Goal: Register for event/course

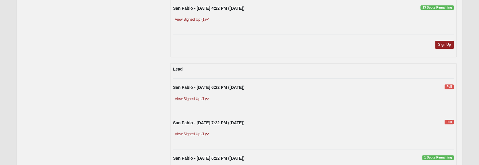
scroll to position [295, 0]
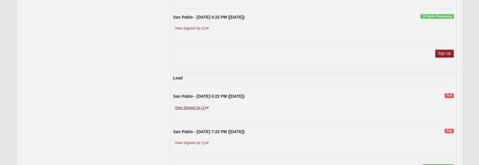
click at [209, 106] on icon at bounding box center [207, 108] width 3 height 4
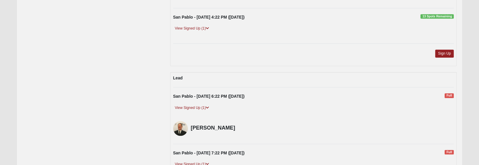
click at [285, 98] on div "San Pablo - 9/10/2025 6:22 PM (9/10/2025) Full" at bounding box center [314, 97] width 290 height 9
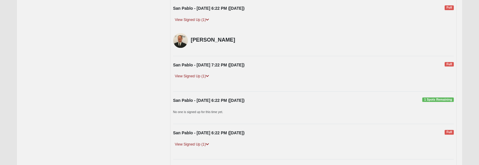
scroll to position [383, 0]
click at [209, 74] on icon at bounding box center [207, 76] width 3 height 4
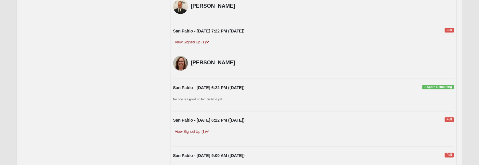
scroll to position [442, 0]
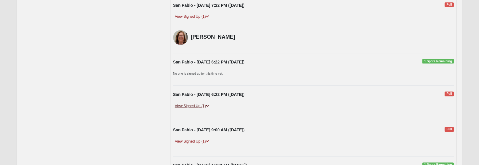
click at [209, 104] on icon at bounding box center [207, 106] width 3 height 4
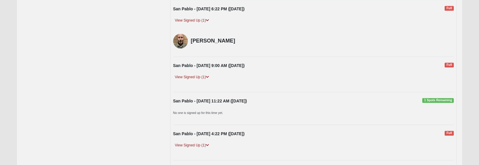
scroll to position [530, 0]
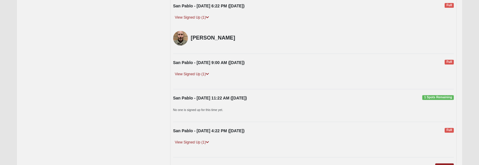
click at [216, 108] on small "No one is signed up for this time yet." at bounding box center [198, 110] width 50 height 4
click at [440, 163] on link "Sign Up" at bounding box center [444, 167] width 19 height 8
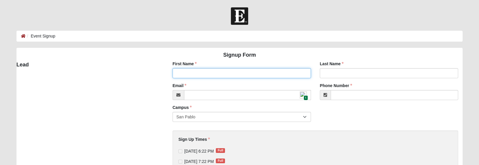
click at [187, 74] on input "First Name" at bounding box center [242, 73] width 138 height 10
type input "[PERSON_NAME]"
type input "[PHONE_NUMBER]"
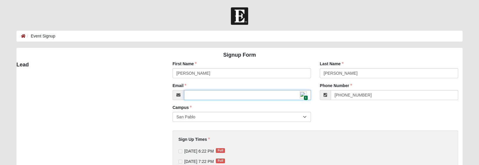
click at [200, 95] on input "Email" at bounding box center [247, 95] width 127 height 10
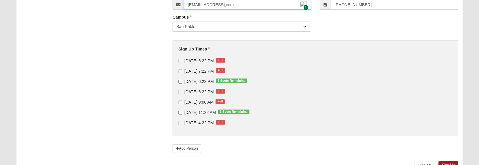
scroll to position [118, 0]
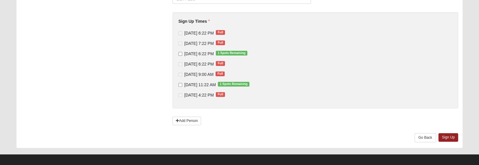
type input "[EMAIL_ADDRESS],com"
click at [180, 85] on input "[DATE] 11:22 AM 1 Spots Remaining" at bounding box center [181, 85] width 4 height 4
checkbox input "true"
click at [449, 135] on link "Sign Up" at bounding box center [449, 137] width 20 height 9
click at [448, 135] on link "Sign Up" at bounding box center [449, 137] width 20 height 9
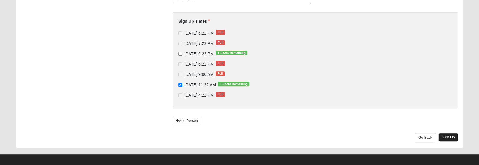
click at [445, 137] on link "Sign Up" at bounding box center [449, 137] width 20 height 9
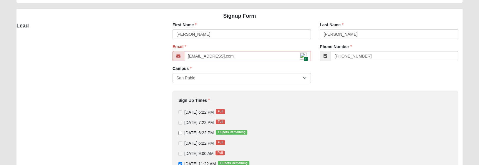
scroll to position [29, 0]
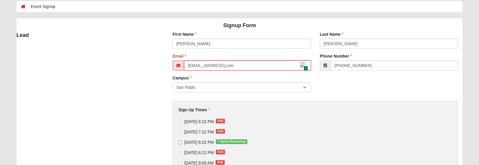
click at [236, 66] on input "[EMAIL_ADDRESS],com" at bounding box center [247, 65] width 127 height 10
click at [358, 95] on div "First Name [PERSON_NAME] First Name is required. Last Name [PERSON_NAME] Last N…" at bounding box center [315, 133] width 303 height 205
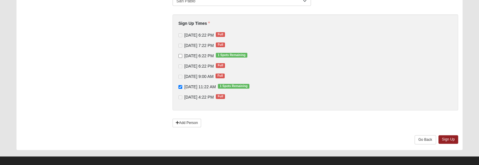
scroll to position [121, 0]
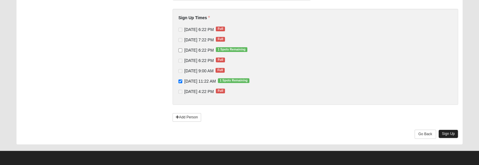
click at [446, 132] on link "Sign Up" at bounding box center [449, 133] width 20 height 9
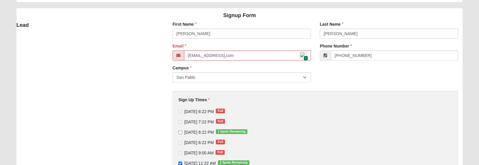
scroll to position [4, 0]
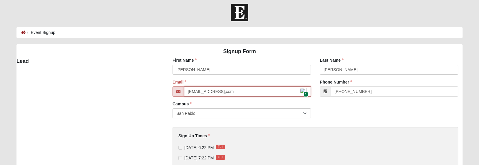
click at [267, 94] on input "[EMAIL_ADDRESS],com" at bounding box center [247, 91] width 127 height 10
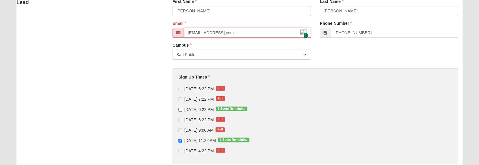
scroll to position [62, 0]
click at [358, 86] on div "[DATE] 6:22 PM Full" at bounding box center [316, 88] width 274 height 6
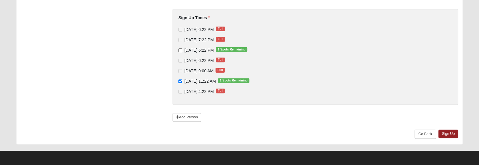
scroll to position [121, 0]
click at [444, 131] on link "Sign Up" at bounding box center [449, 133] width 20 height 9
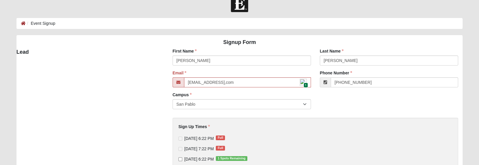
scroll to position [4, 0]
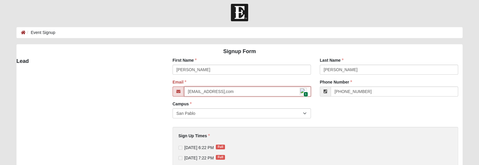
click at [269, 94] on input "[EMAIL_ADDRESS],com" at bounding box center [247, 91] width 127 height 10
drag, startPoint x: 231, startPoint y: 94, endPoint x: 153, endPoint y: 95, distance: 78.1
click at [153, 95] on div "Signup Form Lead First Name [PERSON_NAME] First Name is required. Last Name [PE…" at bounding box center [239, 153] width 455 height 218
type input "[EMAIL_ADDRESS][DOMAIN_NAME]"
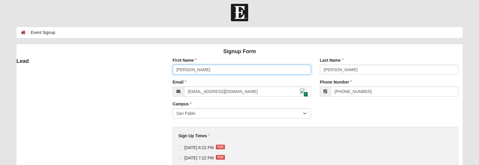
drag, startPoint x: 192, startPoint y: 68, endPoint x: 182, endPoint y: 70, distance: 10.1
click at [182, 70] on input "[PERSON_NAME]" at bounding box center [242, 70] width 138 height 10
type input "[PERSON_NAME]"
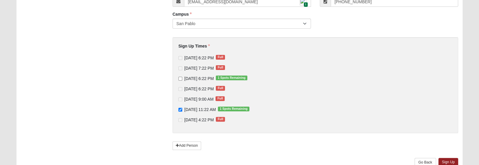
scroll to position [121, 0]
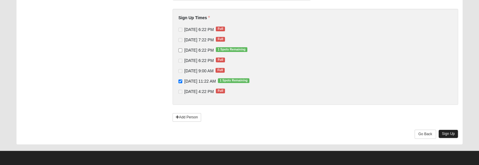
click at [444, 131] on link "Sign Up" at bounding box center [449, 133] width 20 height 9
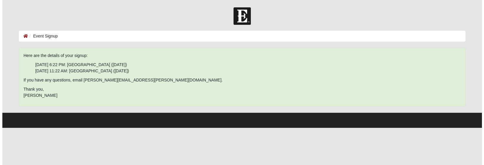
scroll to position [0, 0]
